Goal: Task Accomplishment & Management: Manage account settings

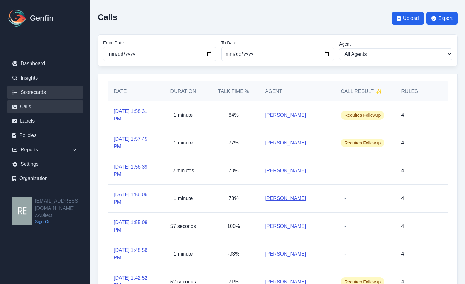
click at [45, 90] on link "Scorecards" at bounding box center [44, 92] width 75 height 12
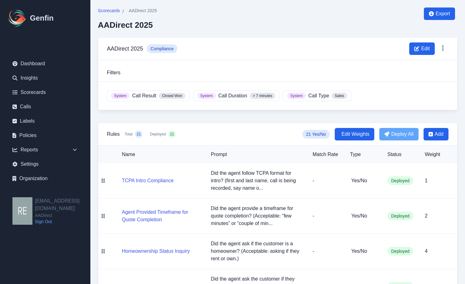
click at [113, 9] on span "Scorecards" at bounding box center [109, 10] width 22 height 6
click at [119, 12] on span "Scorecards" at bounding box center [109, 10] width 22 height 6
click at [179, 97] on span "Closed Won" at bounding box center [172, 96] width 27 height 6
click at [428, 50] on span "Edit" at bounding box center [425, 48] width 9 height 7
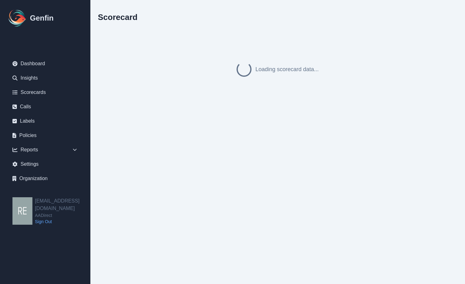
select select "compliance"
select select ">"
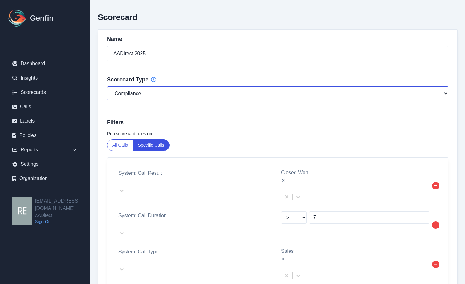
click at [270, 94] on select "General Compliance Sales" at bounding box center [278, 93] width 342 height 14
click at [107, 86] on select "General Compliance Sales" at bounding box center [278, 93] width 342 height 14
click at [175, 98] on select "General Compliance Sales" at bounding box center [278, 93] width 342 height 14
click at [107, 86] on select "General Compliance Sales" at bounding box center [278, 93] width 342 height 14
click at [138, 94] on select "General Compliance Sales" at bounding box center [278, 93] width 342 height 14
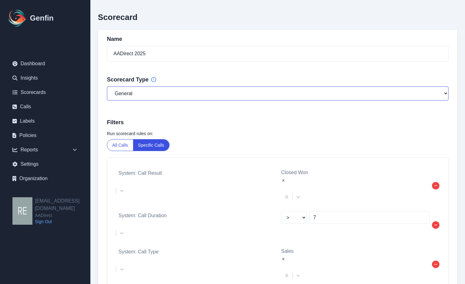
click at [107, 86] on select "General Compliance Sales" at bounding box center [278, 93] width 342 height 14
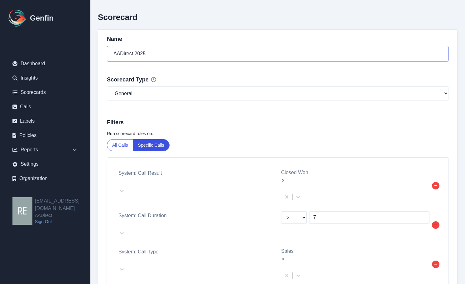
click at [168, 56] on input "AADirect 2025" at bounding box center [278, 54] width 342 height 16
click at [186, 85] on div "Name AADirect 2025 Scorecard Type General Compliance Sales Filters Run scorecar…" at bounding box center [278, 181] width 360 height 305
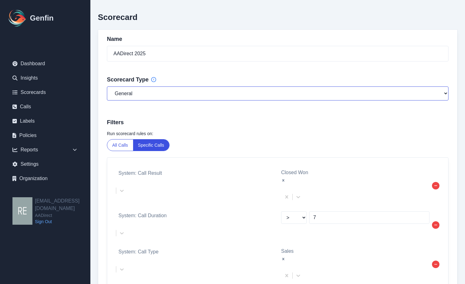
drag, startPoint x: 193, startPoint y: 96, endPoint x: 191, endPoint y: 100, distance: 4.9
click at [194, 96] on select "General Compliance Sales" at bounding box center [278, 93] width 342 height 14
select select "compliance"
click at [107, 86] on select "General Compliance Sales" at bounding box center [278, 93] width 342 height 14
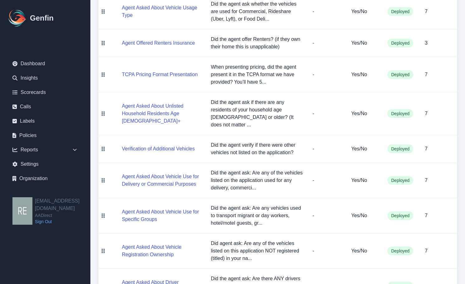
scroll to position [591, 0]
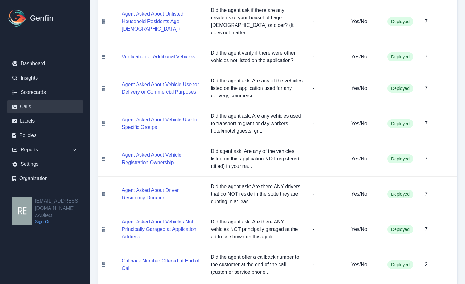
click at [36, 104] on link "Calls" at bounding box center [44, 106] width 75 height 12
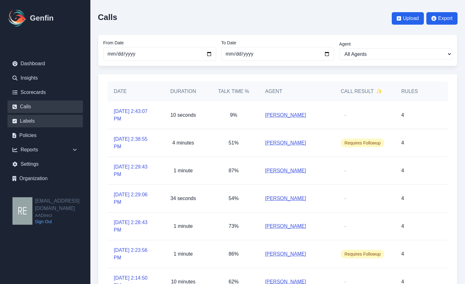
click at [31, 118] on link "Labels" at bounding box center [44, 121] width 75 height 12
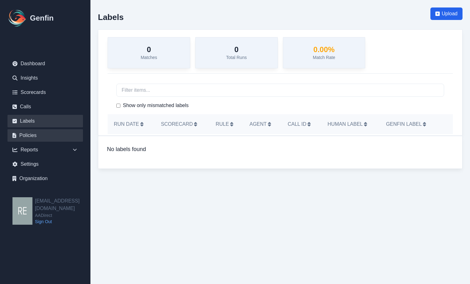
click at [39, 139] on link "Policies" at bounding box center [44, 135] width 75 height 12
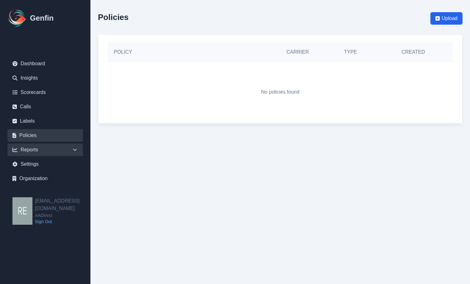
click at [32, 151] on div "Reports" at bounding box center [44, 149] width 75 height 12
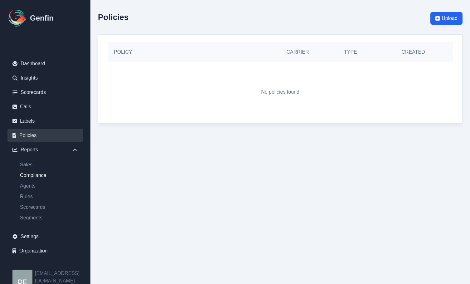
click at [41, 174] on link "Compliance" at bounding box center [49, 175] width 68 height 7
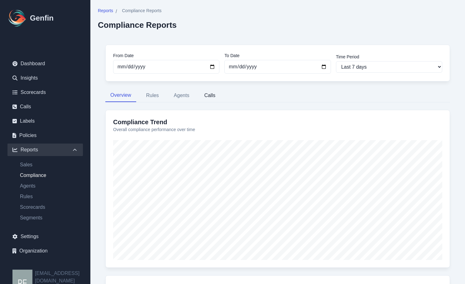
click at [212, 96] on button "Calls" at bounding box center [209, 95] width 21 height 13
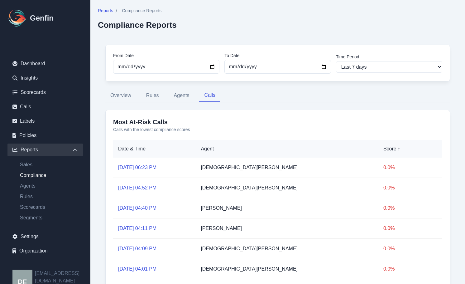
click at [143, 167] on link "Sep 11, 06:23 PM" at bounding box center [137, 167] width 38 height 5
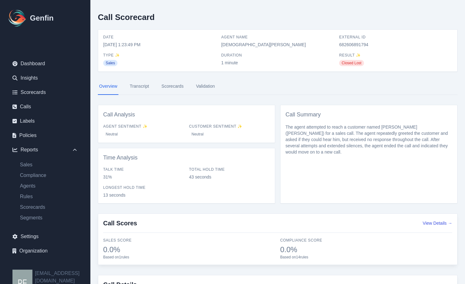
click at [165, 88] on link "Scorecards" at bounding box center [172, 86] width 25 height 17
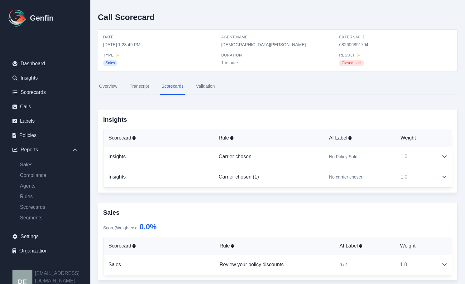
scroll to position [94, 0]
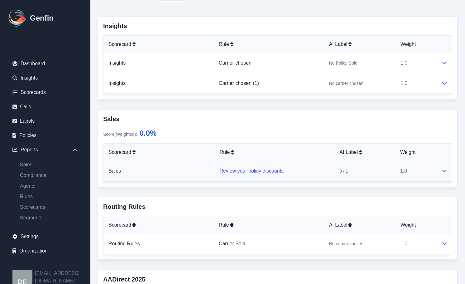
click at [254, 169] on link "Review your policy discounts" at bounding box center [252, 170] width 64 height 5
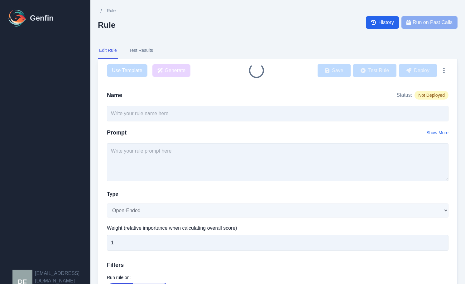
type input "Review your policy discounts"
select select "Score"
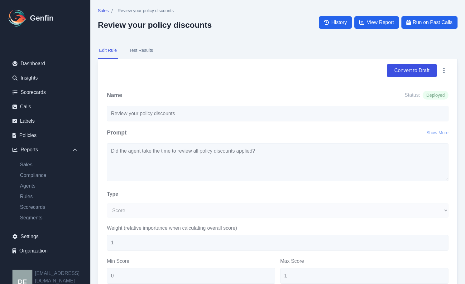
click at [143, 53] on button "Test Results" at bounding box center [141, 50] width 26 height 17
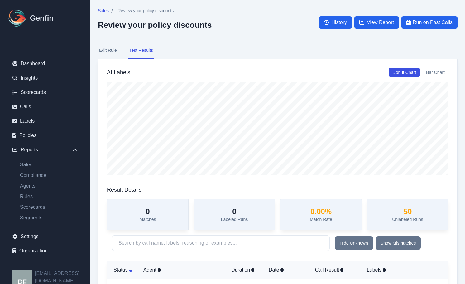
click at [106, 51] on button "Edit Rule" at bounding box center [108, 50] width 20 height 17
select select "Score"
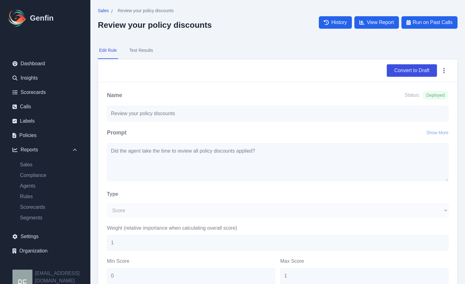
click at [103, 10] on span "Sales" at bounding box center [103, 10] width 11 height 6
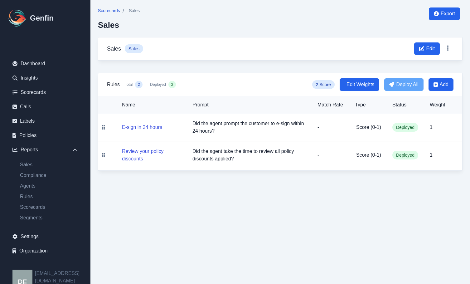
click at [107, 10] on span "Scorecards" at bounding box center [109, 10] width 22 height 6
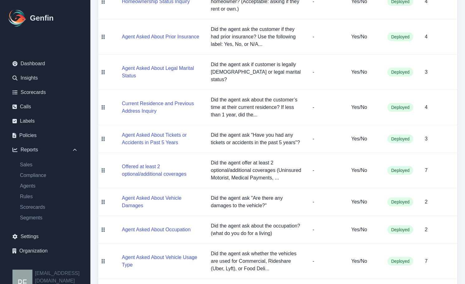
scroll to position [343, 0]
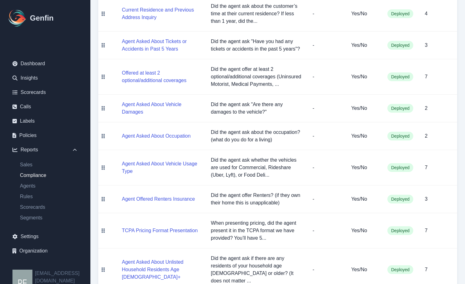
click at [33, 174] on link "Compliance" at bounding box center [49, 175] width 68 height 7
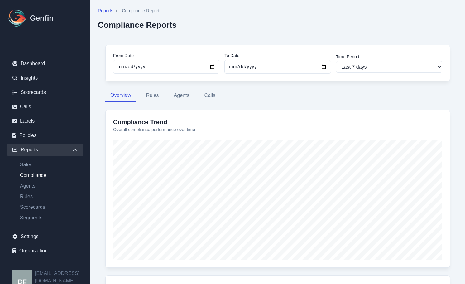
scroll to position [31, 0]
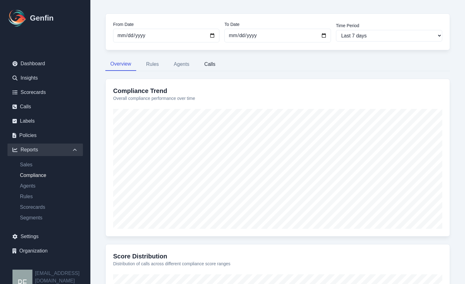
click at [209, 65] on button "Calls" at bounding box center [209, 64] width 21 height 13
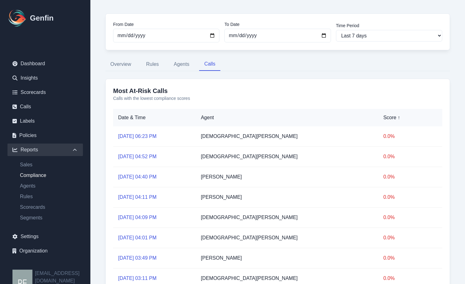
click at [145, 136] on link "Sep 11, 06:23 PM" at bounding box center [137, 135] width 38 height 5
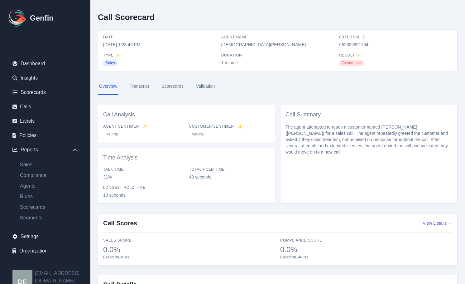
click at [173, 89] on link "Scorecards" at bounding box center [172, 86] width 25 height 17
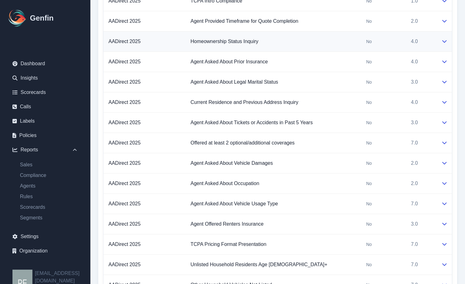
scroll to position [283, 0]
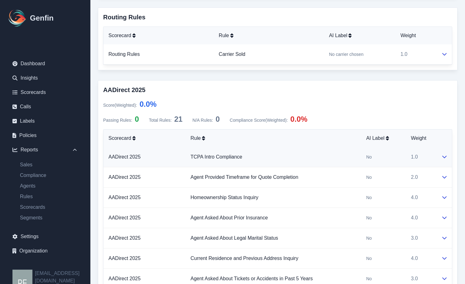
click at [446, 162] on td at bounding box center [445, 157] width 16 height 20
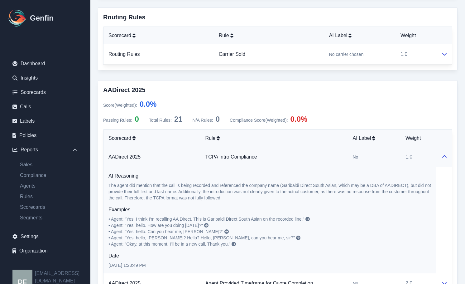
click at [445, 161] on td at bounding box center [445, 157] width 16 height 20
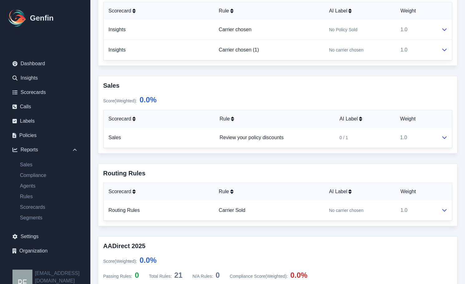
scroll to position [0, 0]
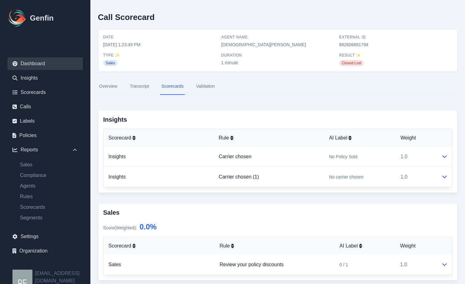
click at [38, 64] on link "Dashboard" at bounding box center [44, 63] width 75 height 12
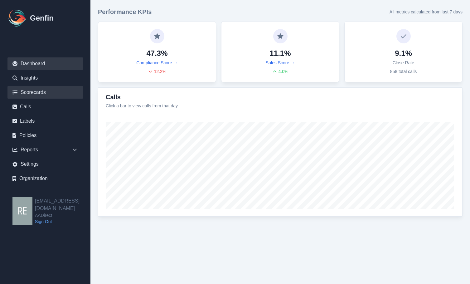
click at [37, 94] on link "Scorecards" at bounding box center [44, 92] width 75 height 12
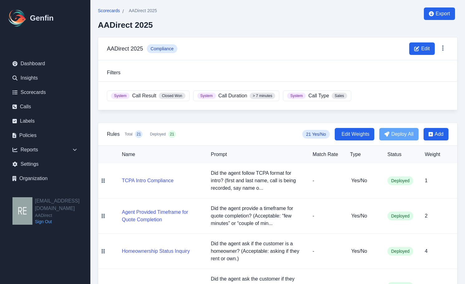
click at [109, 13] on span "Scorecards" at bounding box center [109, 10] width 22 height 6
click at [109, 12] on span "Scorecards" at bounding box center [109, 10] width 22 height 6
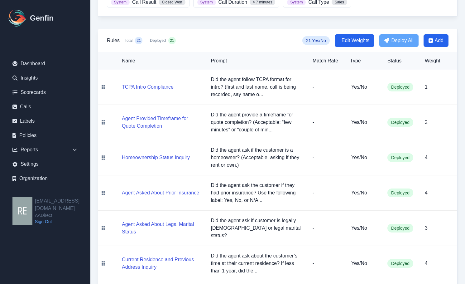
scroll to position [281, 0]
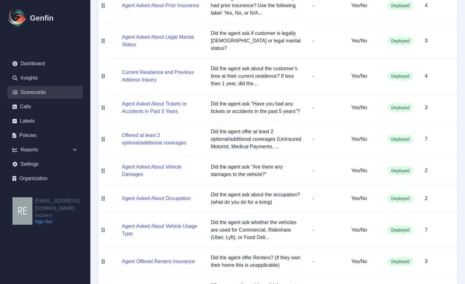
click at [34, 90] on link "Scorecards" at bounding box center [44, 92] width 75 height 12
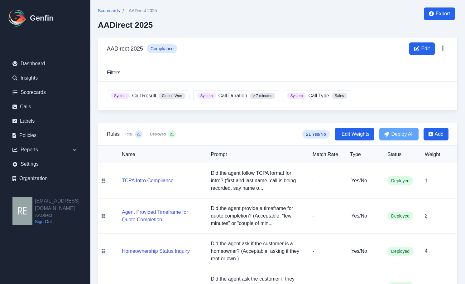
click at [109, 11] on span "Scorecards" at bounding box center [109, 10] width 22 height 6
click at [447, 48] on button at bounding box center [443, 47] width 11 height 11
click at [434, 62] on button "Duplicate" at bounding box center [424, 62] width 50 height 11
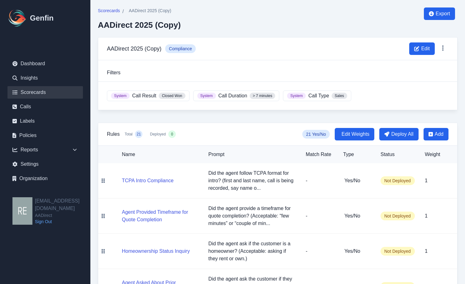
click at [38, 90] on link "Scorecards" at bounding box center [44, 92] width 75 height 12
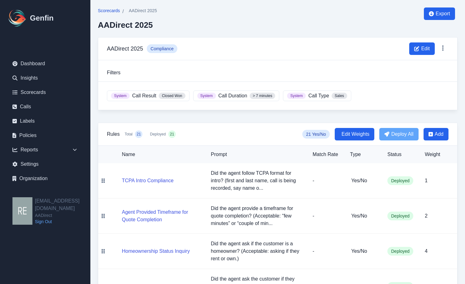
click at [117, 9] on span "Scorecards" at bounding box center [109, 10] width 22 height 6
click at [445, 47] on icon at bounding box center [443, 48] width 6 height 6
click at [457, 57] on div "AADirect 2025 Compliance Edit" at bounding box center [277, 48] width 359 height 23
click at [163, 49] on span "Compliance" at bounding box center [162, 48] width 31 height 9
click at [117, 71] on h3 "Filters" at bounding box center [278, 72] width 342 height 7
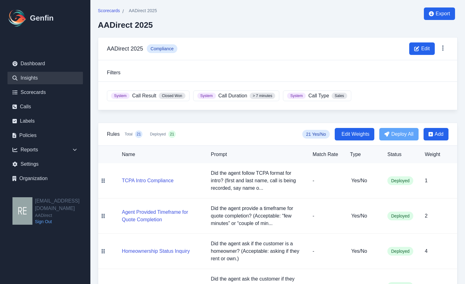
click at [32, 80] on link "Insights" at bounding box center [44, 78] width 75 height 12
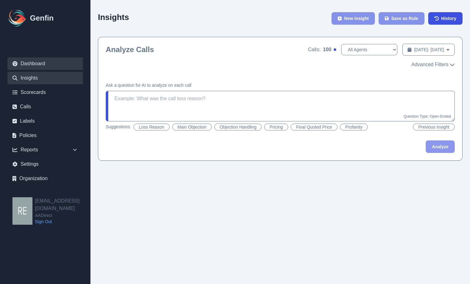
click at [36, 64] on link "Dashboard" at bounding box center [44, 63] width 75 height 12
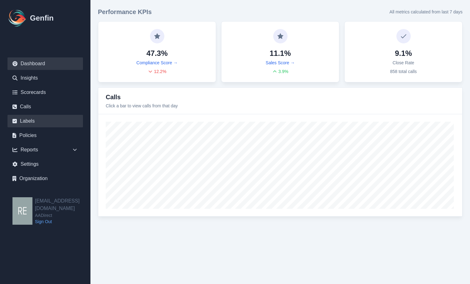
click at [36, 119] on link "Labels" at bounding box center [44, 121] width 75 height 12
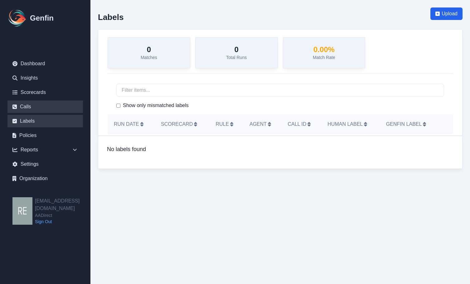
click at [36, 111] on link "Calls" at bounding box center [44, 106] width 75 height 12
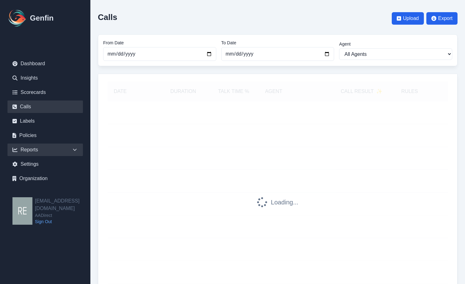
click at [41, 148] on div "Reports" at bounding box center [44, 149] width 75 height 12
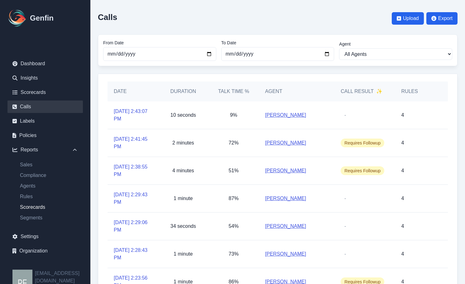
click at [34, 206] on link "Scorecards" at bounding box center [49, 206] width 68 height 7
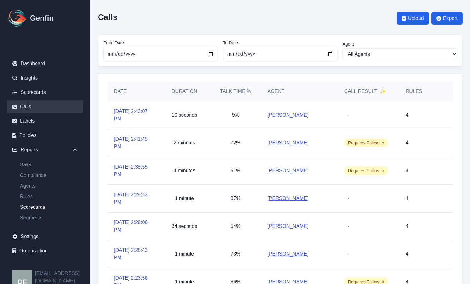
select select "14"
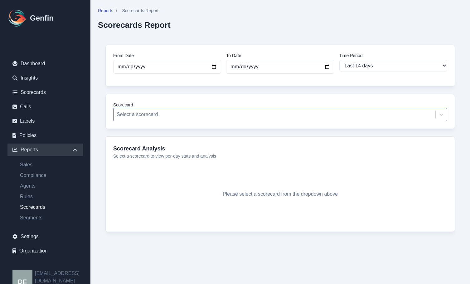
click at [224, 118] on div at bounding box center [275, 114] width 316 height 9
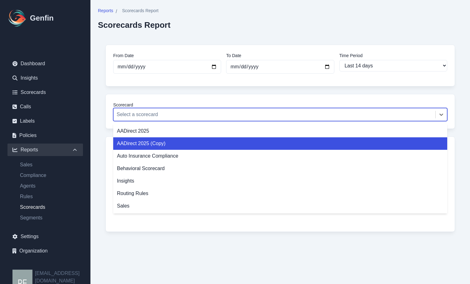
click at [172, 144] on div "AADirect 2025 (Copy)" at bounding box center [280, 143] width 334 height 12
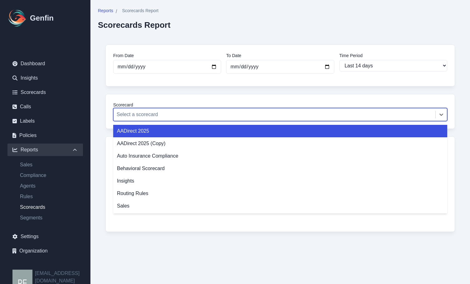
click at [136, 110] on div at bounding box center [275, 114] width 316 height 9
click at [44, 92] on link "Scorecards" at bounding box center [44, 92] width 75 height 12
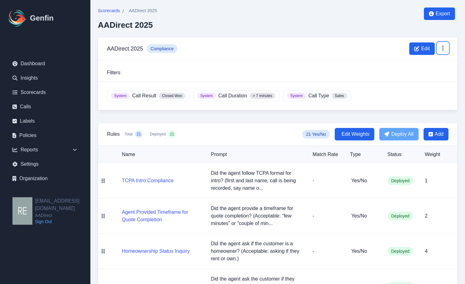
click at [443, 48] on icon at bounding box center [443, 48] width 1 height 5
drag, startPoint x: 353, startPoint y: 73, endPoint x: 296, endPoint y: 72, distance: 57.1
click at [353, 73] on h3 "Filters" at bounding box center [278, 72] width 342 height 7
click at [124, 73] on h3 "Filters" at bounding box center [278, 72] width 342 height 7
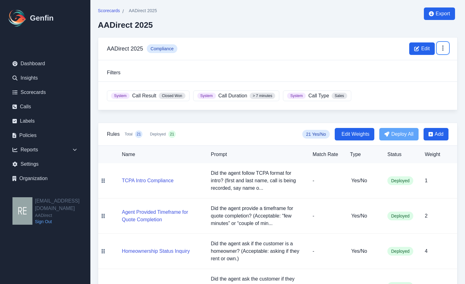
click at [444, 49] on icon at bounding box center [443, 48] width 6 height 6
click at [455, 47] on div "AADirect 2025 Compliance Edit Duplicate Delete" at bounding box center [277, 48] width 359 height 23
click at [135, 98] on span "Call Result" at bounding box center [144, 95] width 24 height 7
click at [153, 9] on span "AADirect 2025" at bounding box center [143, 10] width 28 height 6
click at [104, 10] on span "Scorecards" at bounding box center [109, 10] width 22 height 6
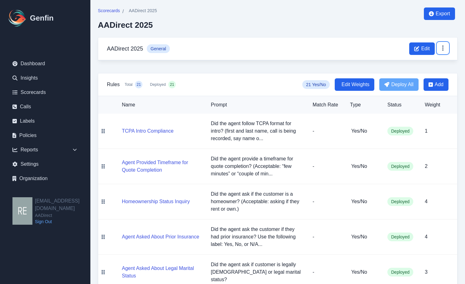
click at [444, 46] on icon at bounding box center [443, 48] width 6 height 6
click at [424, 48] on span "Edit" at bounding box center [425, 48] width 9 height 7
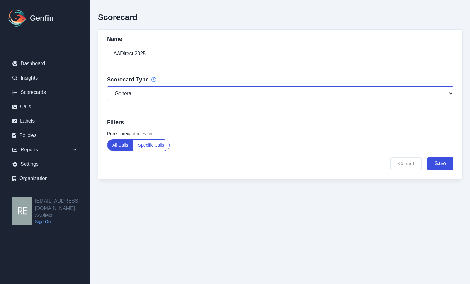
click at [203, 98] on select "General Compliance Sales" at bounding box center [280, 93] width 347 height 14
select select "compliance"
click at [107, 86] on select "General Compliance Sales" at bounding box center [280, 93] width 347 height 14
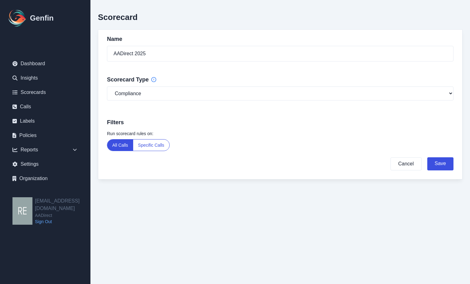
click at [219, 134] on label "Run scorecard rules on:" at bounding box center [280, 133] width 347 height 6
click at [446, 160] on button "Save" at bounding box center [440, 163] width 26 height 13
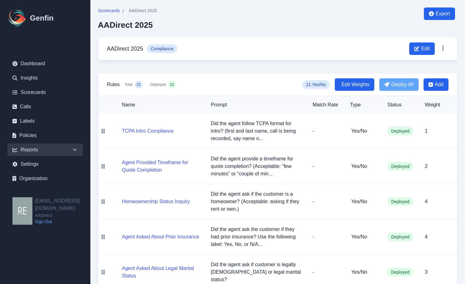
click at [31, 150] on div "Reports" at bounding box center [44, 149] width 75 height 12
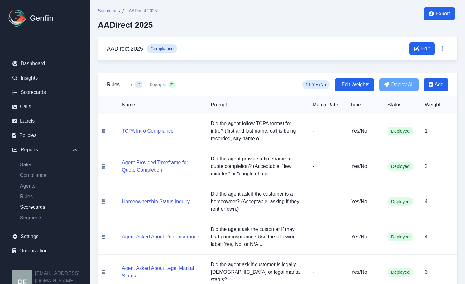
click at [39, 205] on link "Scorecards" at bounding box center [49, 206] width 68 height 7
select select "14"
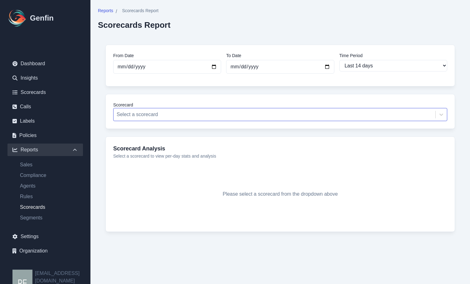
click at [285, 114] on div at bounding box center [275, 114] width 316 height 9
drag, startPoint x: 156, startPoint y: 147, endPoint x: 450, endPoint y: 149, distance: 294.7
click at [452, 149] on div "Scorecard Analysis Select a scorecard to view per-day stats and analysis Please…" at bounding box center [280, 183] width 350 height 95
click at [33, 77] on link "Insights" at bounding box center [44, 78] width 75 height 12
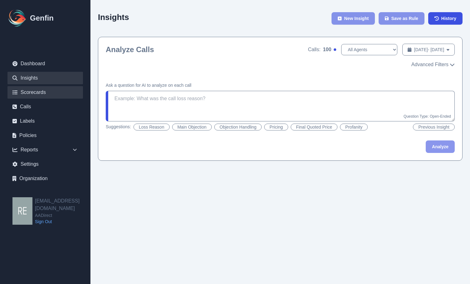
click at [34, 91] on link "Scorecards" at bounding box center [44, 92] width 75 height 12
